Goal: Task Accomplishment & Management: Use online tool/utility

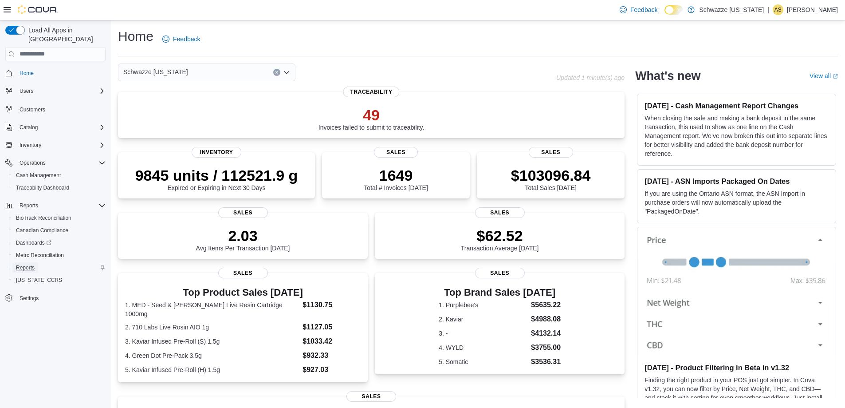
click at [30, 263] on span "Reports" at bounding box center [25, 267] width 19 height 11
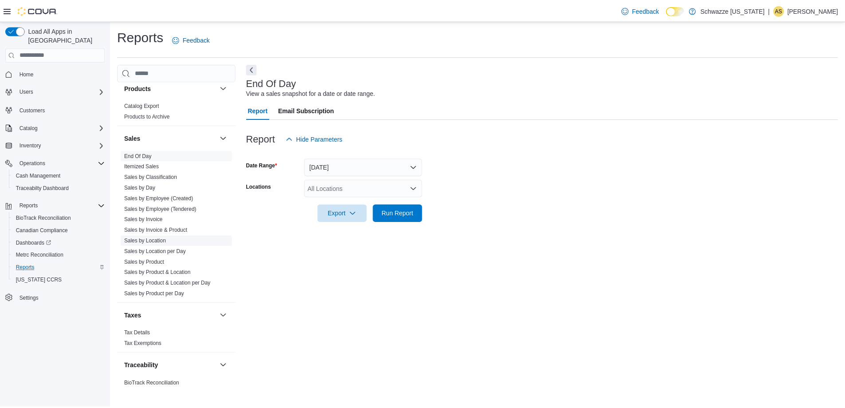
scroll to position [576, 0]
click at [153, 237] on link "Sales by Location" at bounding box center [146, 238] width 42 height 6
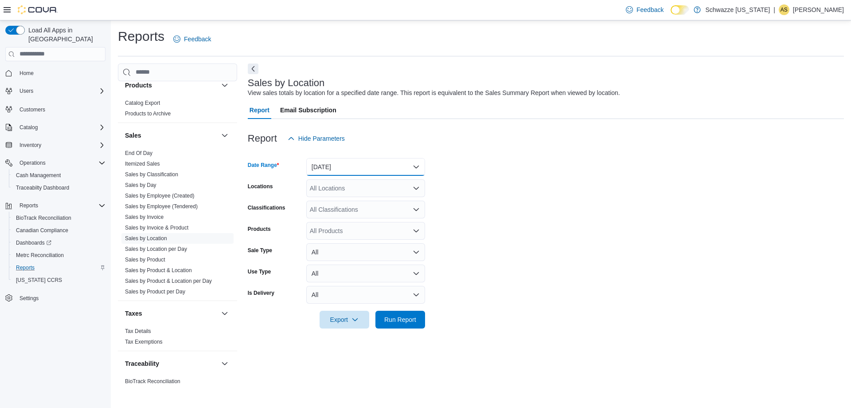
click at [341, 175] on button "Yesterday" at bounding box center [365, 167] width 119 height 18
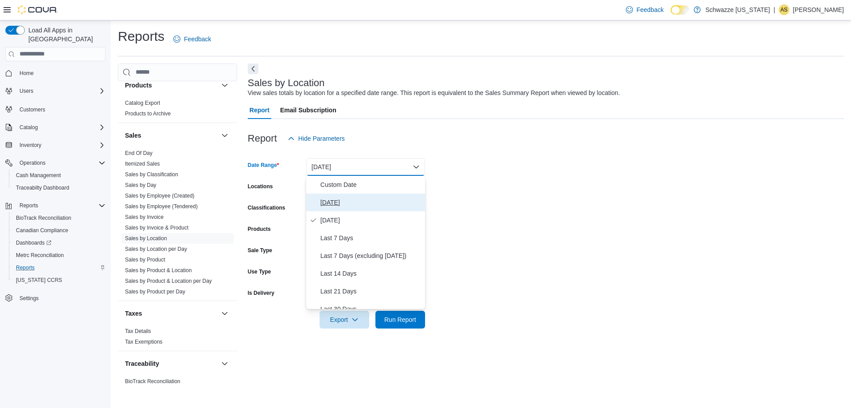
click at [349, 203] on span "Today" at bounding box center [371, 202] width 101 height 11
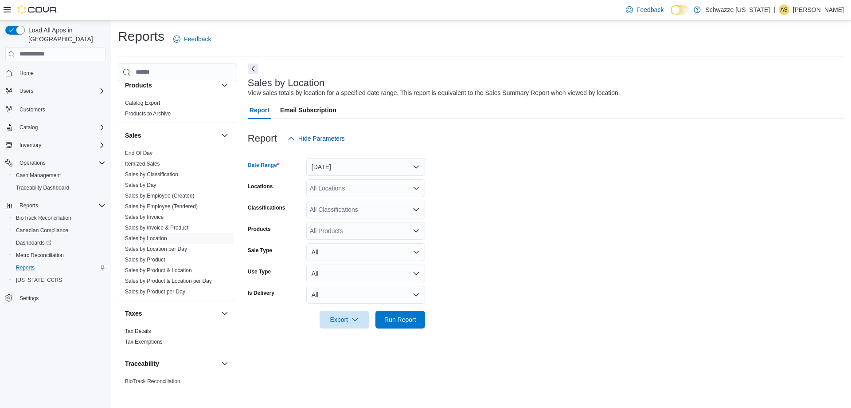
click at [340, 195] on div "All Locations" at bounding box center [365, 188] width 119 height 18
type input "***"
click at [341, 203] on span "SB - Commerce City" at bounding box center [369, 203] width 78 height 9
click at [494, 235] on form "Date Range Today Locations SB - Commerce City Classifications All Classificatio…" at bounding box center [546, 237] width 596 height 181
click at [406, 314] on span "Run Report" at bounding box center [400, 319] width 39 height 18
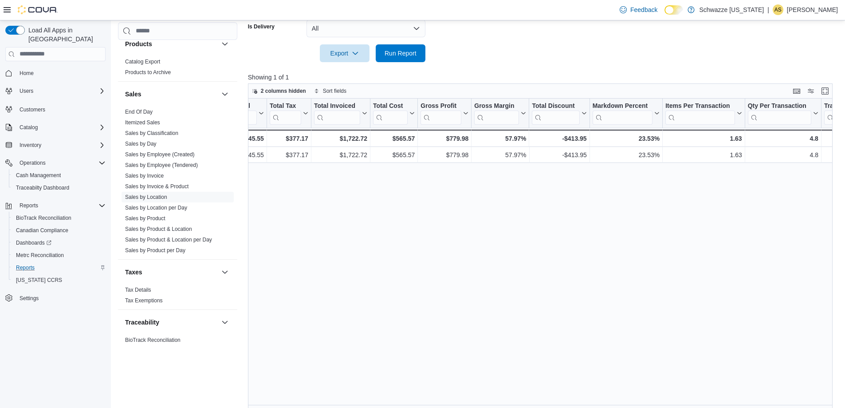
scroll to position [0, 366]
drag, startPoint x: 544, startPoint y: 404, endPoint x: 550, endPoint y: 406, distance: 6.5
click at [550, 406] on div "Location Click to view column header actions Invoices Sold Click to view column…" at bounding box center [543, 253] width 591 height 311
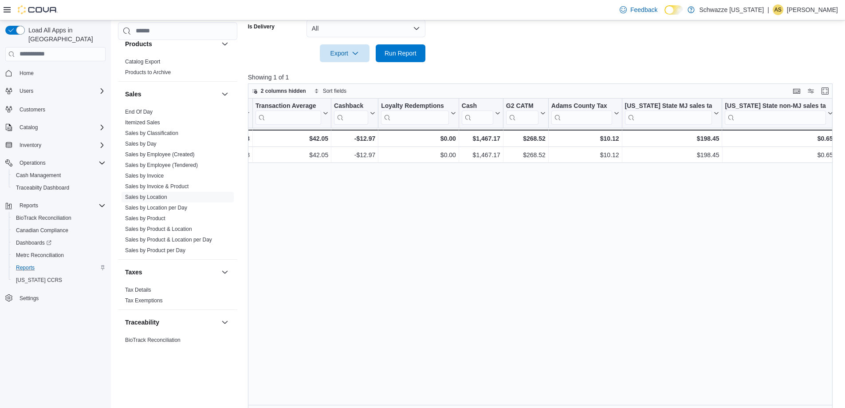
scroll to position [0, 939]
